Goal: Information Seeking & Learning: Learn about a topic

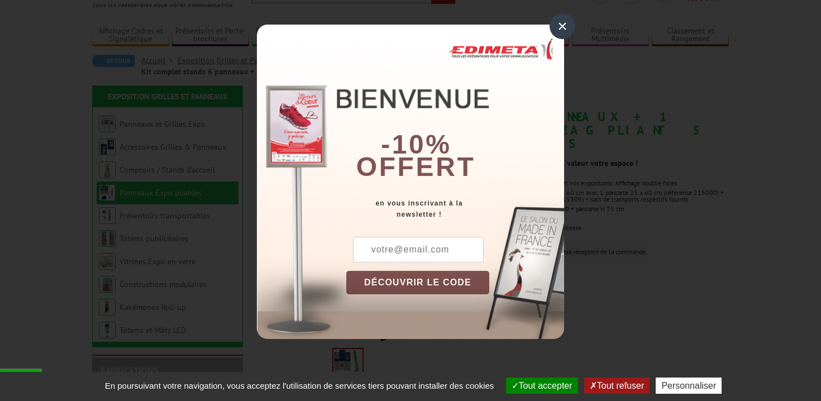
scroll to position [68, 0]
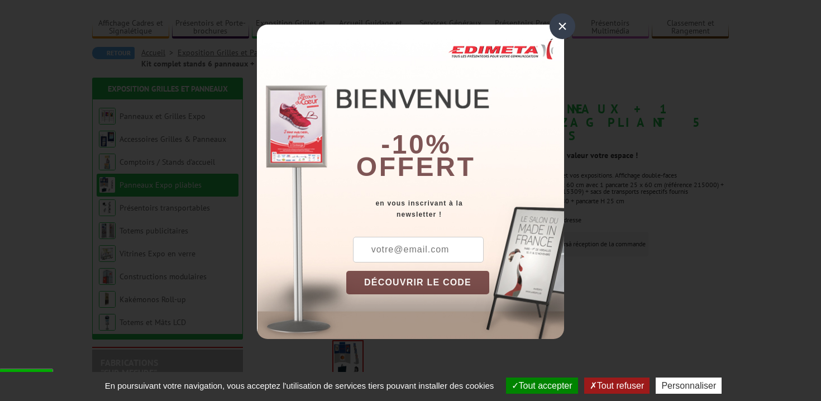
click at [556, 32] on div "×" at bounding box center [563, 26] width 26 height 26
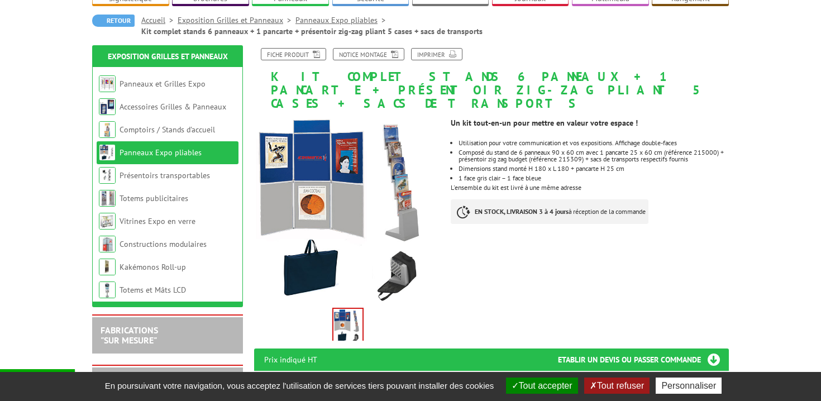
scroll to position [106, 0]
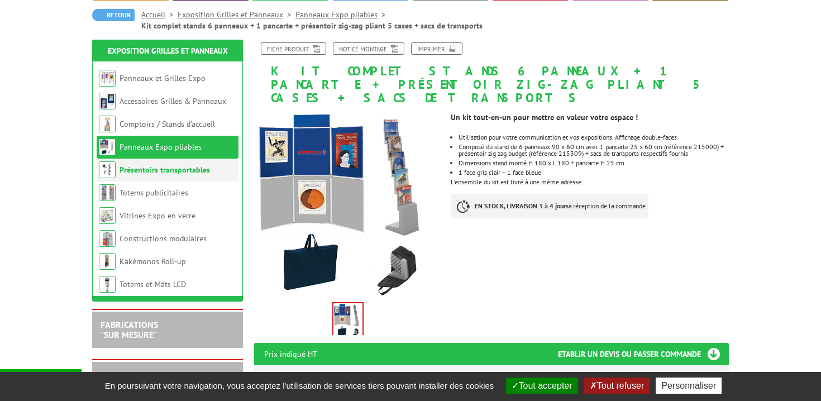
click at [151, 169] on link "Présentoirs transportables" at bounding box center [165, 170] width 90 height 10
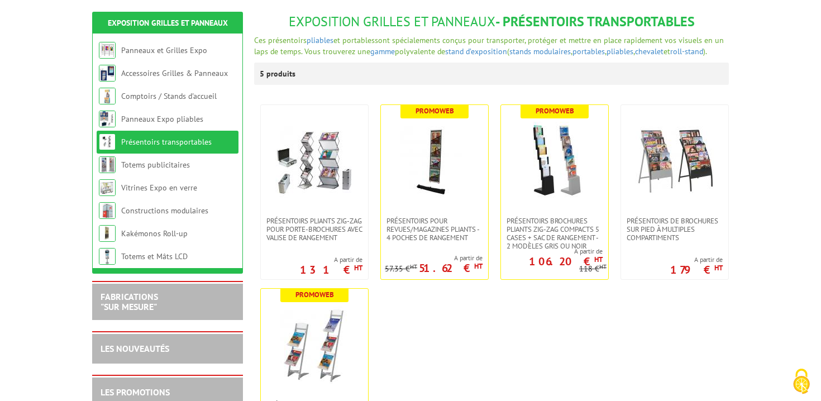
scroll to position [135, 0]
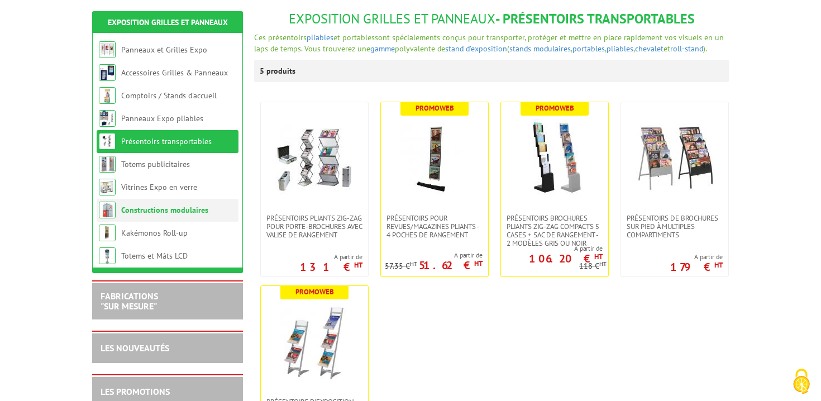
click at [174, 211] on link "Constructions modulaires" at bounding box center [164, 210] width 87 height 10
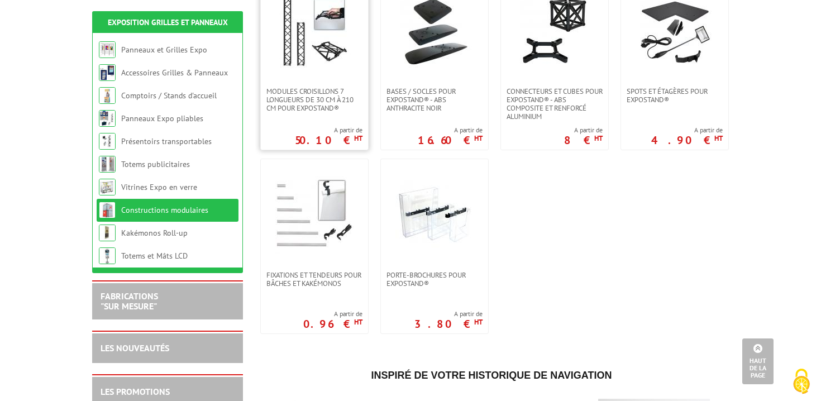
scroll to position [524, 0]
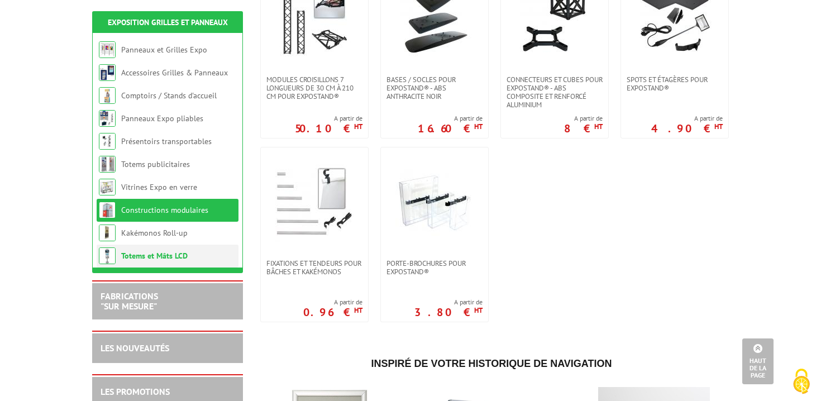
click at [174, 260] on link "Totems et Mâts LCD" at bounding box center [154, 256] width 66 height 10
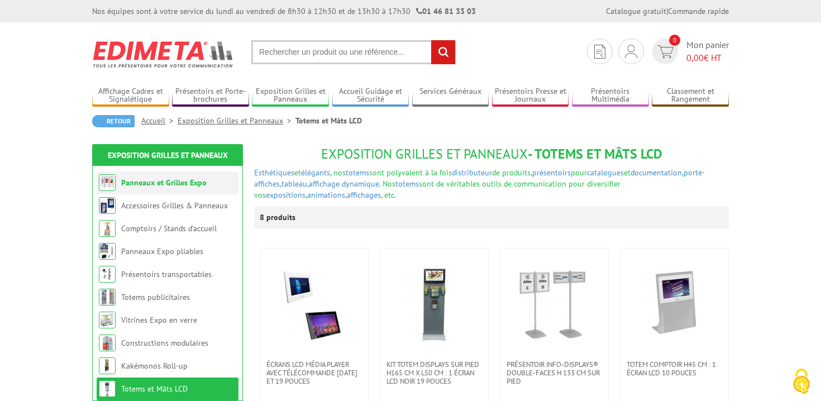
click at [171, 185] on link "Panneaux et Grilles Expo" at bounding box center [163, 183] width 85 height 10
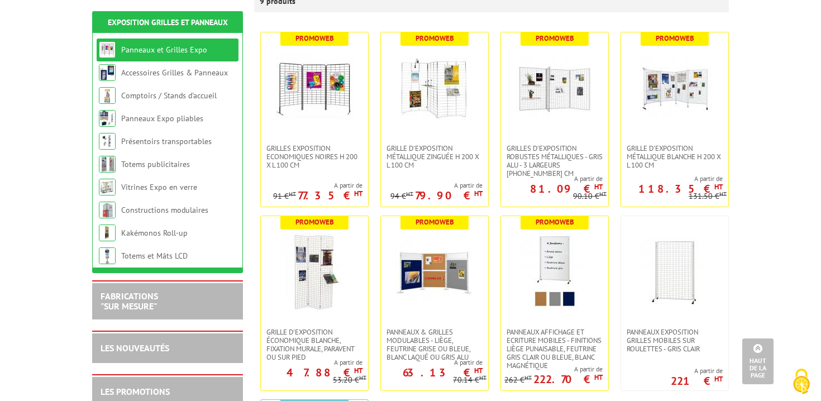
scroll to position [194, 0]
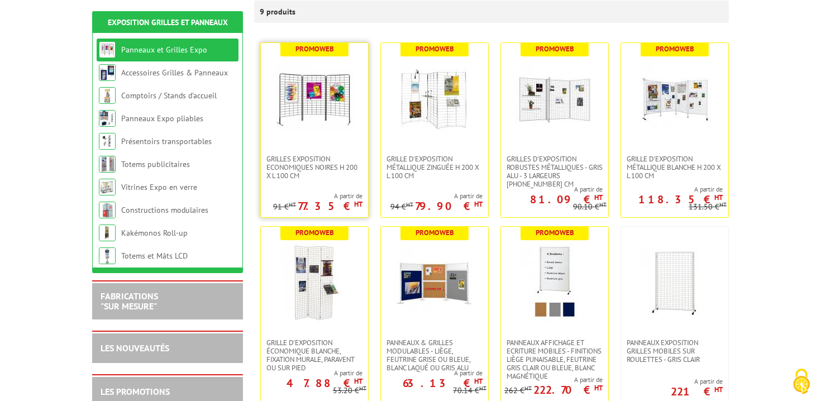
click at [312, 95] on img at bounding box center [314, 99] width 78 height 78
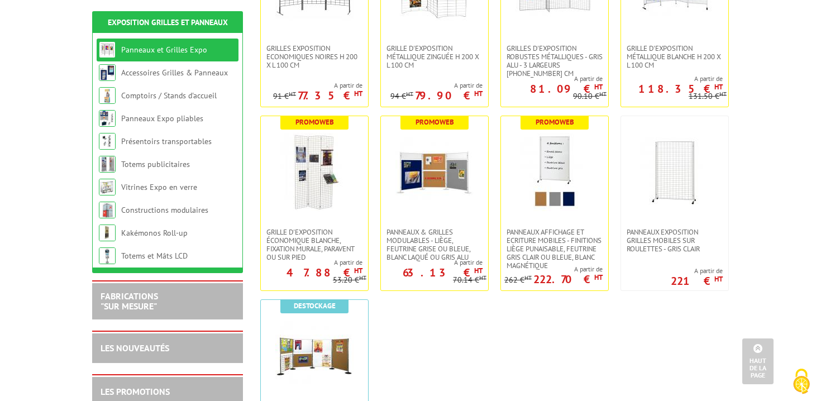
scroll to position [334, 0]
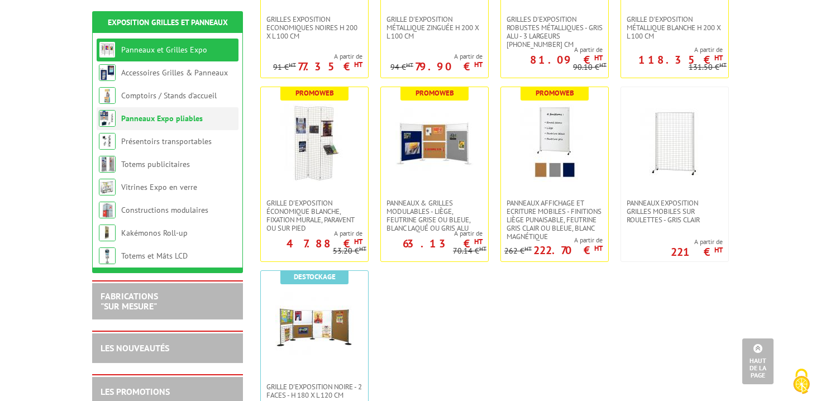
click at [175, 115] on link "Panneaux Expo pliables" at bounding box center [162, 118] width 82 height 10
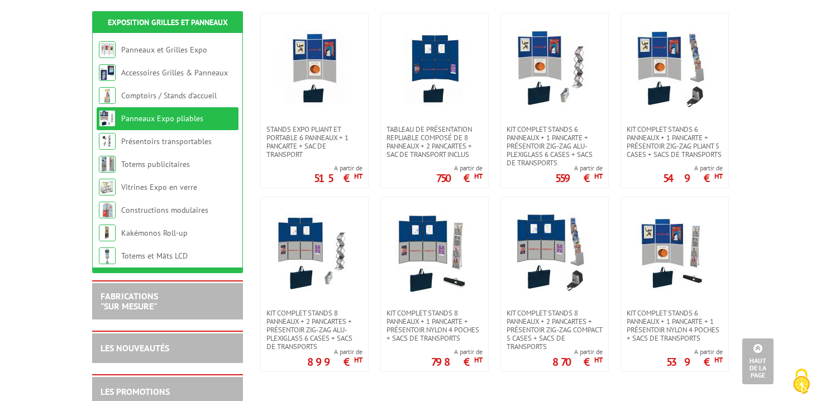
scroll to position [222, 0]
